Goal: Task Accomplishment & Management: Use online tool/utility

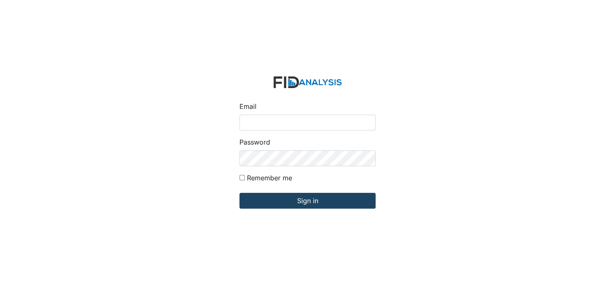
type input "[EMAIL_ADDRESS][DOMAIN_NAME]"
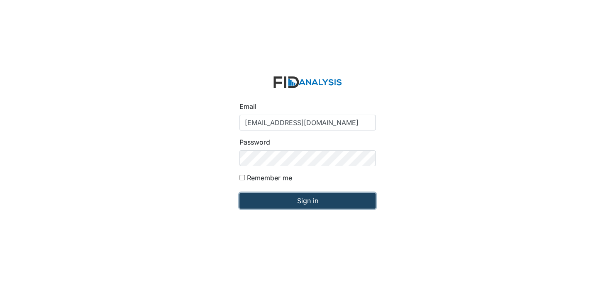
click at [313, 202] on input "Sign in" at bounding box center [308, 201] width 136 height 16
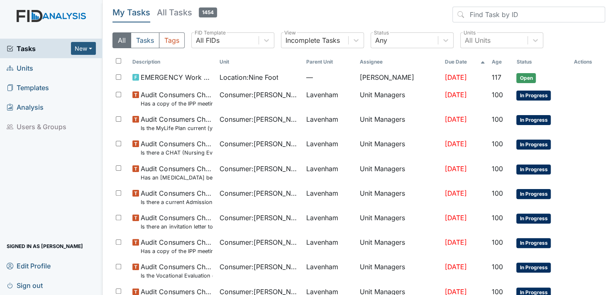
click at [24, 64] on span "Units" at bounding box center [20, 67] width 27 height 13
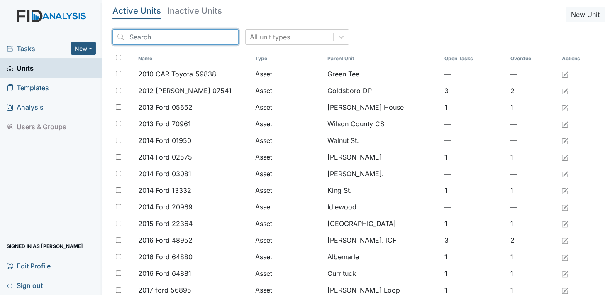
click at [191, 34] on input "search" at bounding box center [176, 37] width 126 height 16
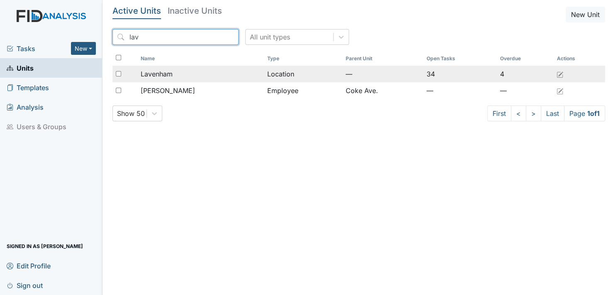
type input "lav"
click at [171, 72] on span "Lavenham" at bounding box center [157, 74] width 32 height 10
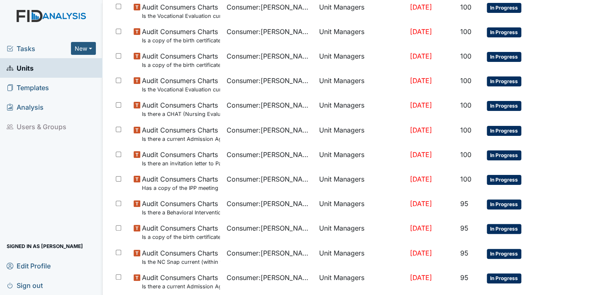
scroll to position [594, 0]
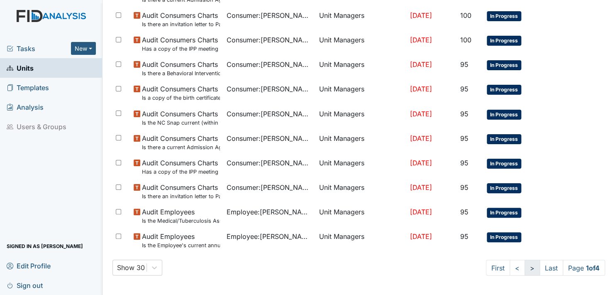
click at [525, 269] on link ">" at bounding box center [532, 267] width 15 height 16
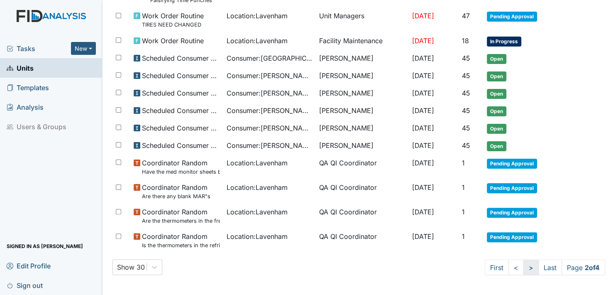
scroll to position [541, 0]
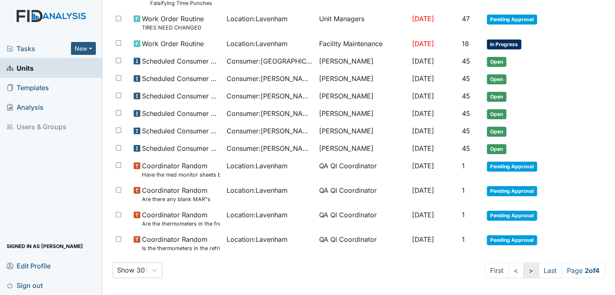
click at [524, 269] on link ">" at bounding box center [531, 270] width 15 height 16
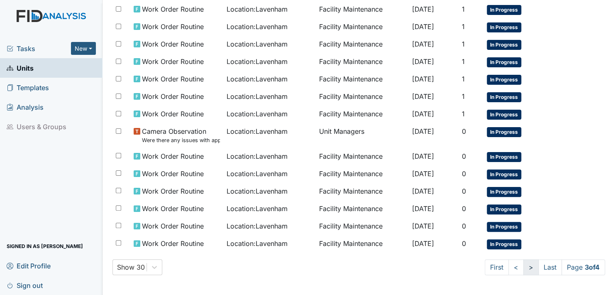
scroll to position [475, 0]
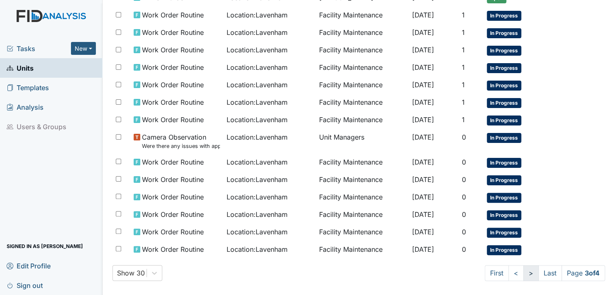
click at [524, 269] on link ">" at bounding box center [531, 273] width 15 height 16
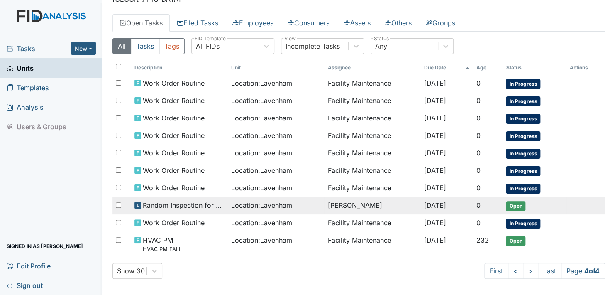
click at [520, 201] on span "Open" at bounding box center [516, 206] width 20 height 10
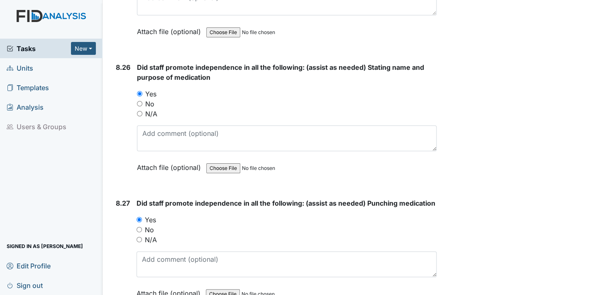
scroll to position [11217, 0]
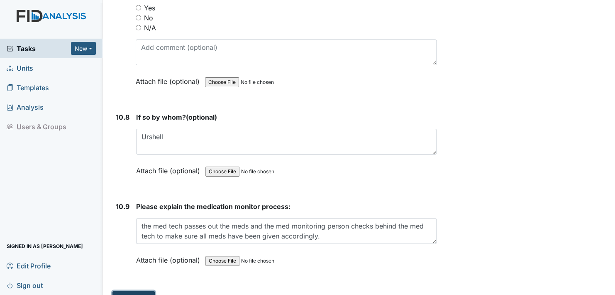
click at [130, 291] on button "Submit" at bounding box center [134, 299] width 42 height 16
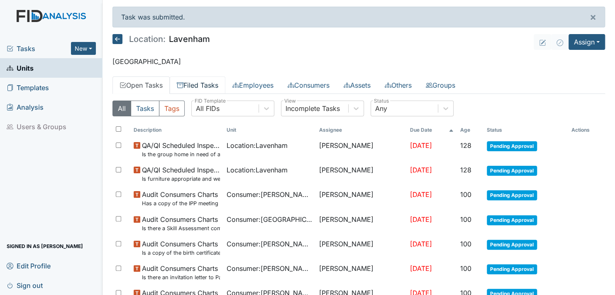
click at [202, 81] on link "Filed Tasks" at bounding box center [198, 84] width 56 height 17
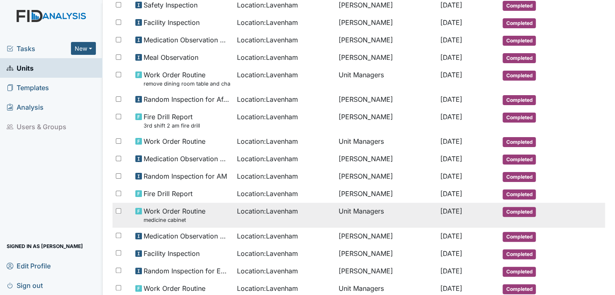
scroll to position [208, 0]
